Goal: Check status

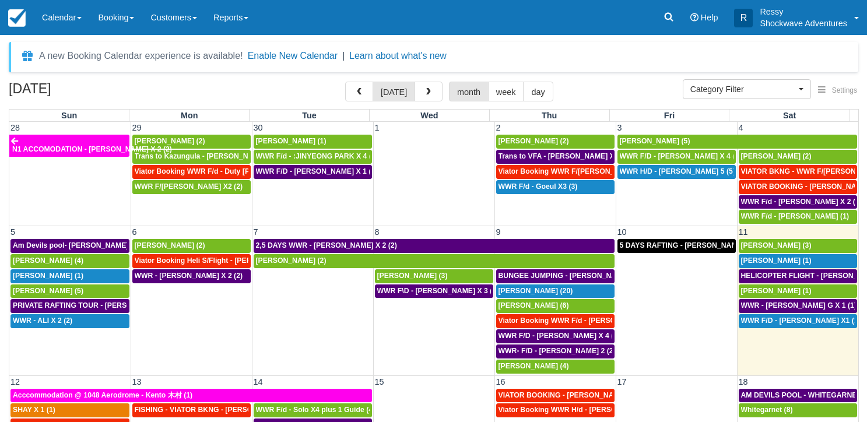
select select
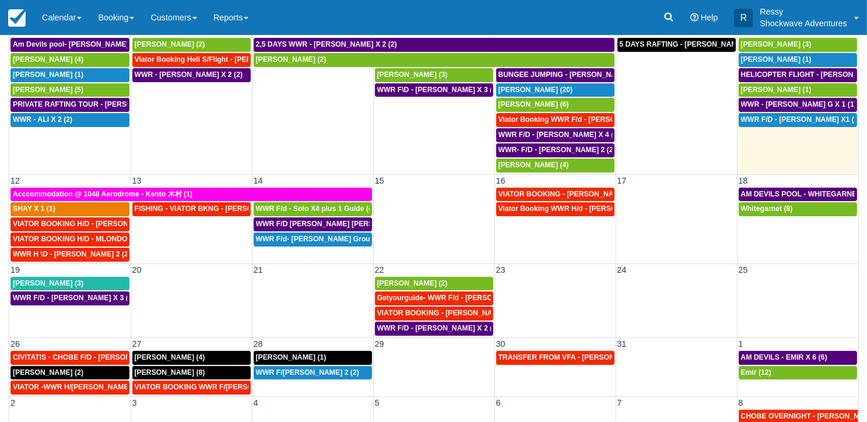
scroll to position [103, 0]
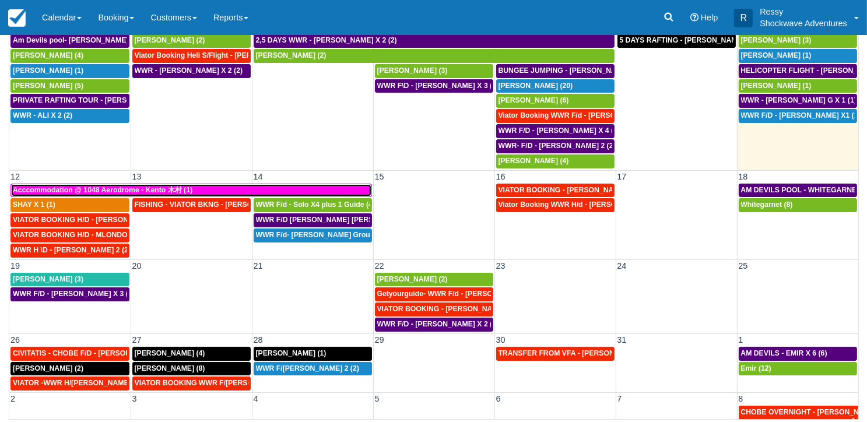
click at [120, 186] on span "Acccommodation @ 1048 Aerodrome - Kento 木村 (1)" at bounding box center [103, 190] width 180 height 8
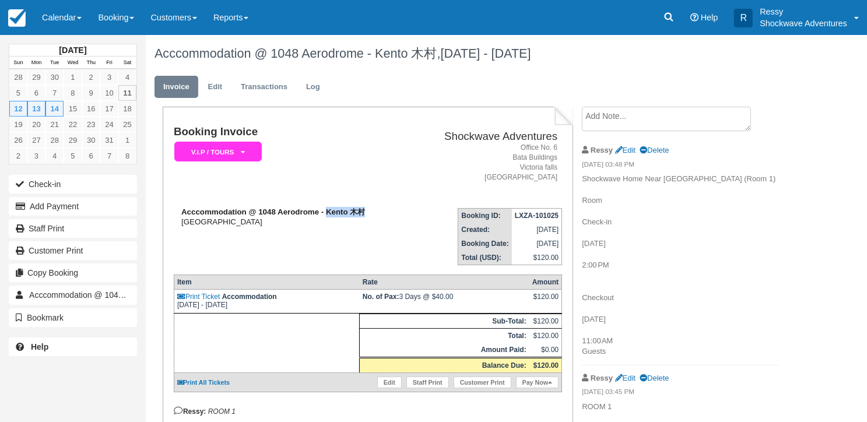
drag, startPoint x: 327, startPoint y: 212, endPoint x: 386, endPoint y: 214, distance: 58.9
click at [386, 214] on div "Acccommodation @ 1048 Aerodrome - [GEOGRAPHIC_DATA]" at bounding box center [292, 216] width 237 height 19
copy strong "Kento 木村"
click at [745, 279] on p "Shockwave Home Near [GEOGRAPHIC_DATA] (Room 1) Room Check-in [DATE] 2:00 PM Che…" at bounding box center [680, 266] width 196 height 184
